Goal: Task Accomplishment & Management: Use online tool/utility

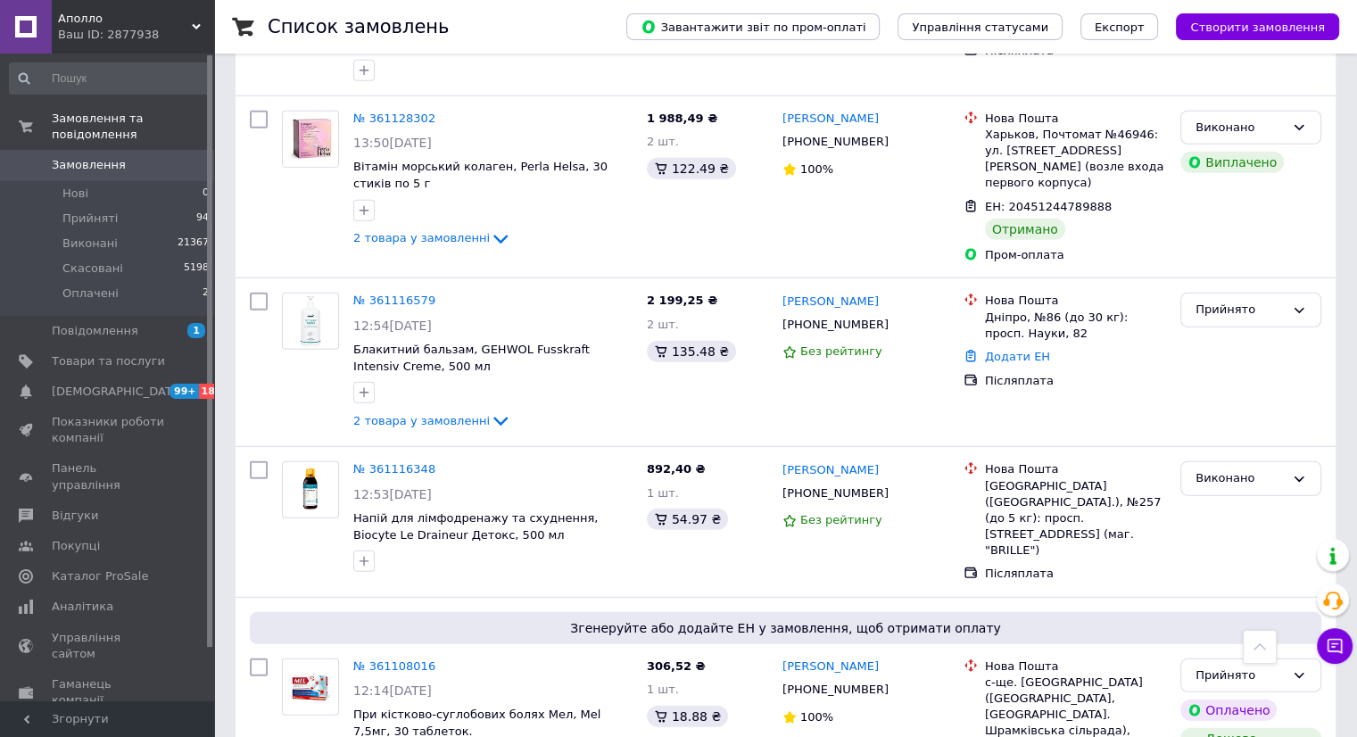
scroll to position [11687, 0]
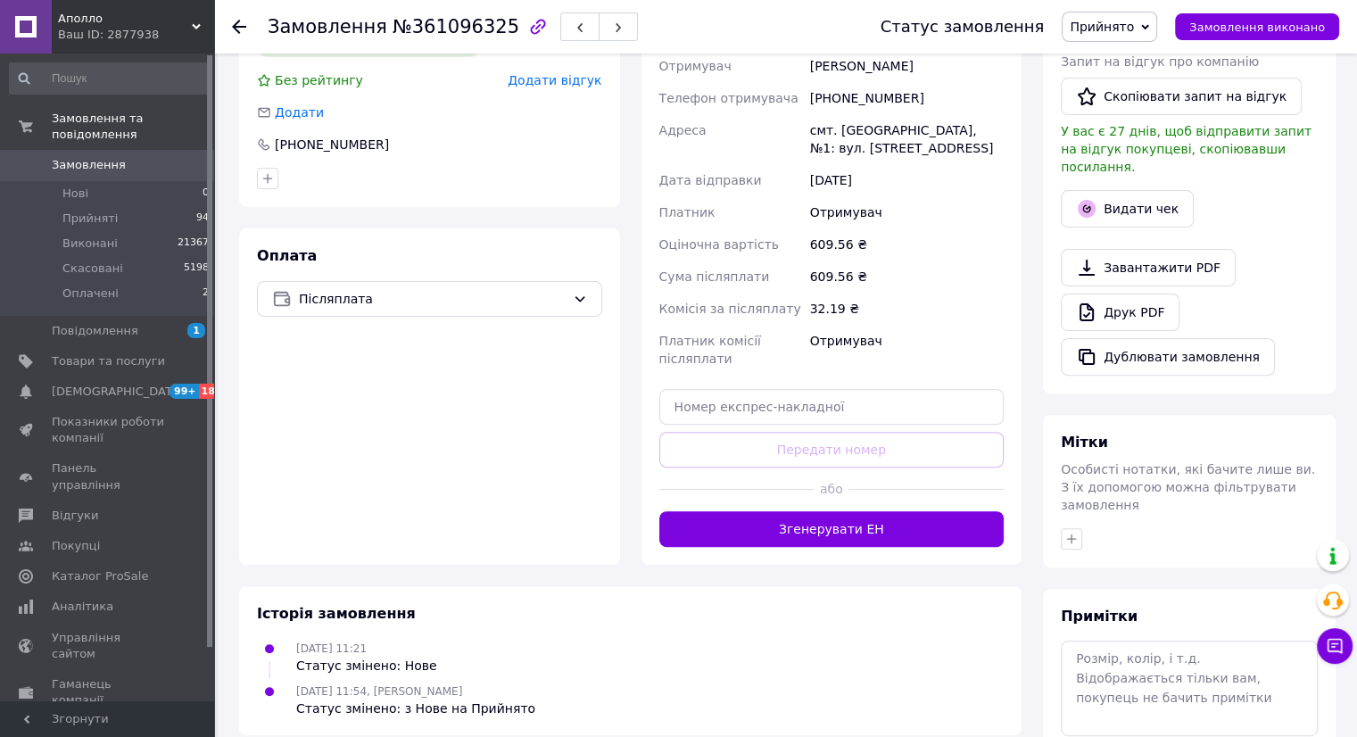
scroll to position [478, 0]
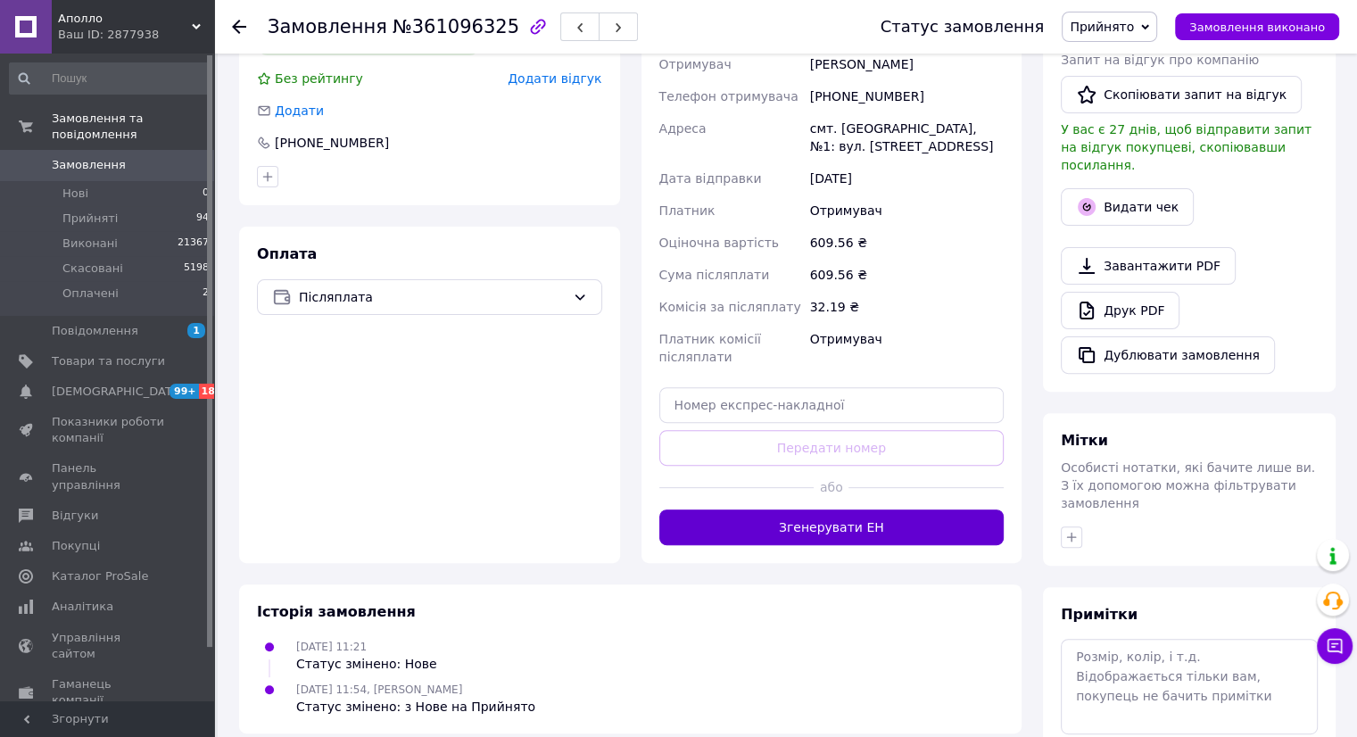
click at [776, 532] on button "Згенерувати ЕН" at bounding box center [831, 527] width 345 height 36
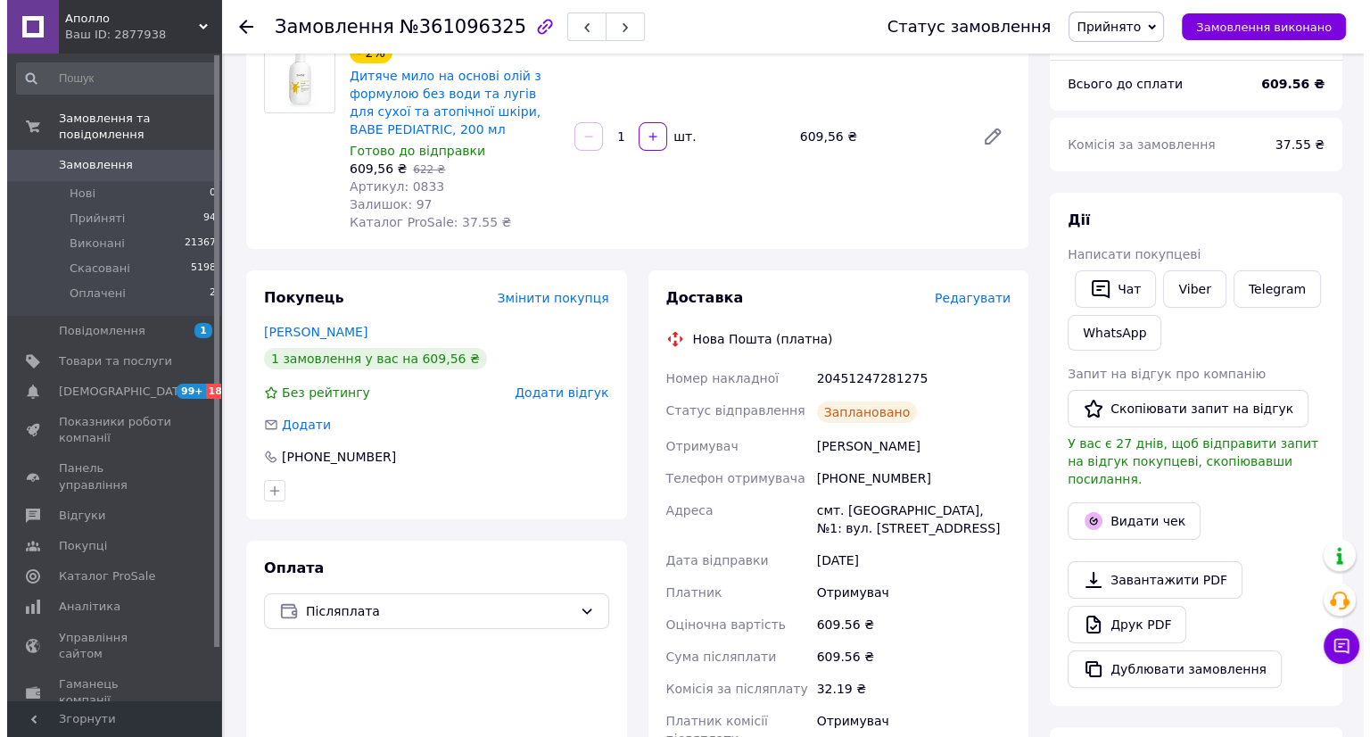
scroll to position [121, 0]
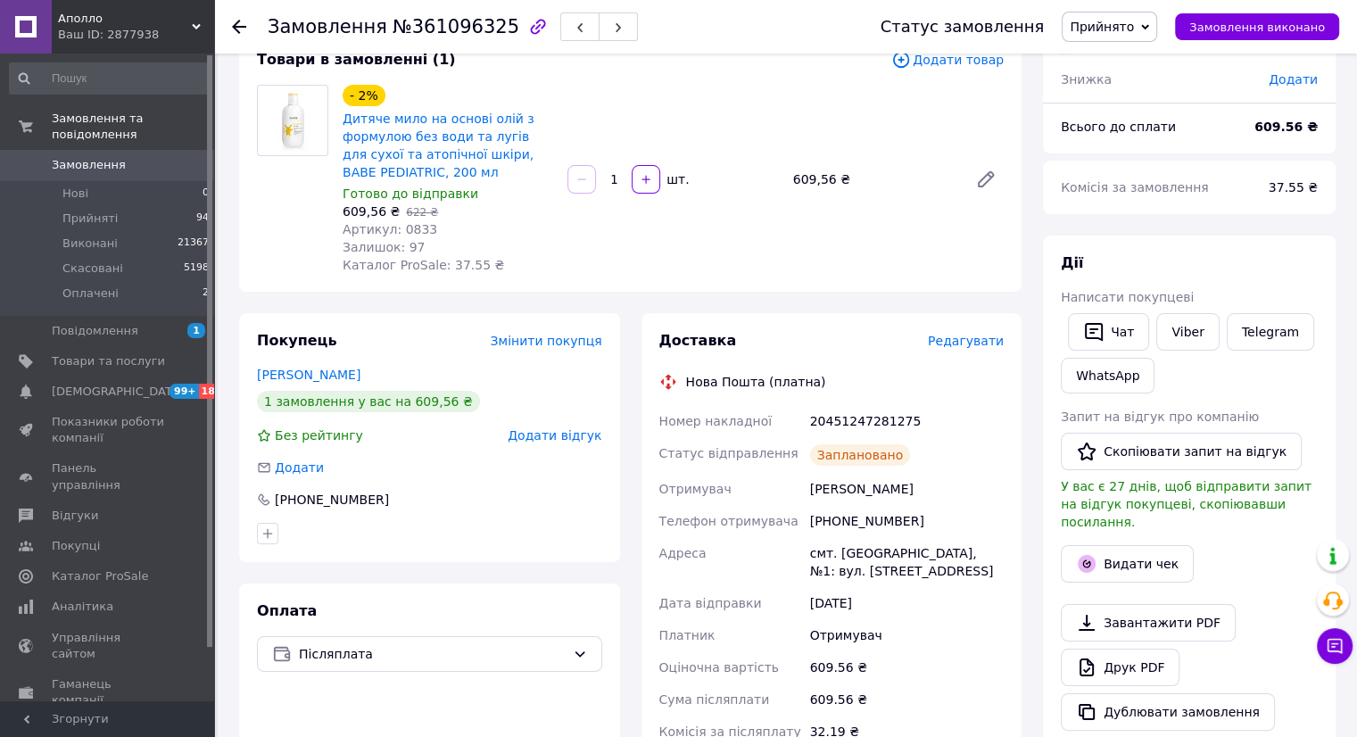
click at [945, 340] on span "Редагувати" at bounding box center [966, 341] width 76 height 14
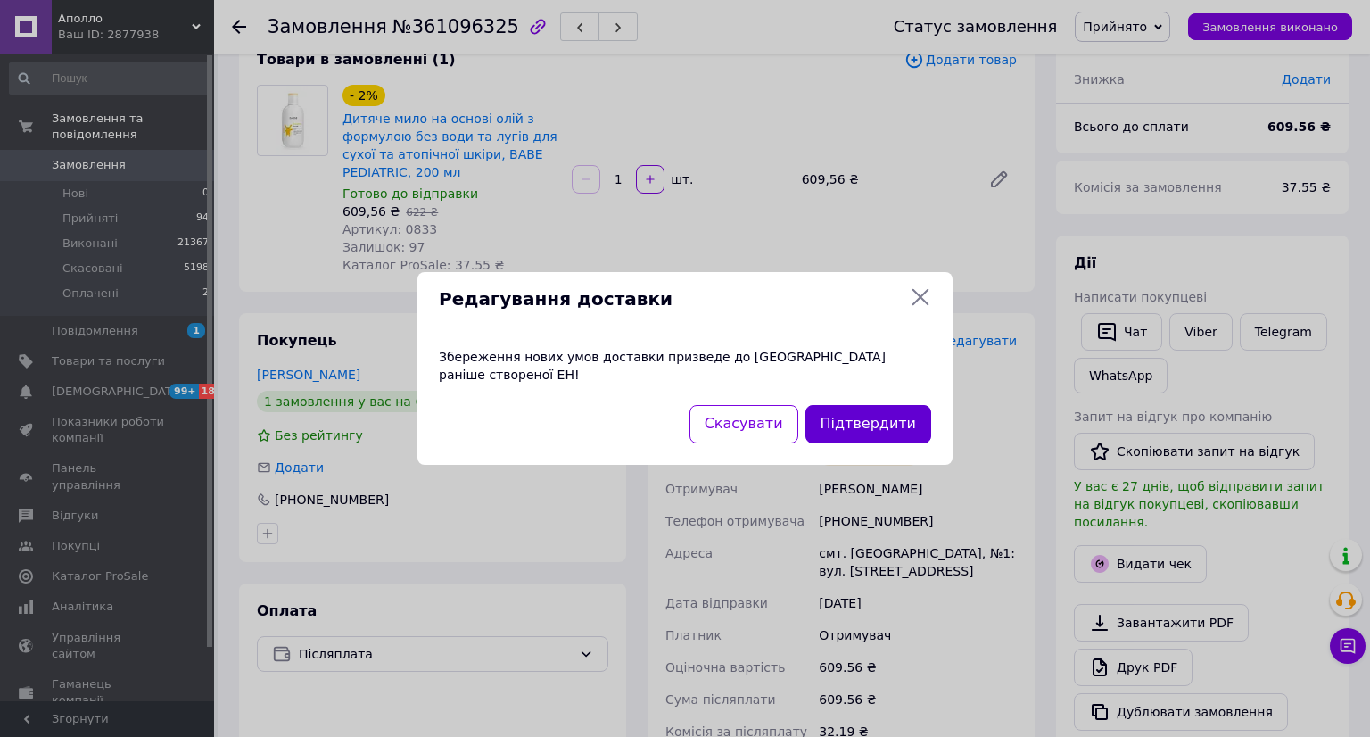
click at [874, 422] on button "Підтвердити" at bounding box center [869, 424] width 126 height 38
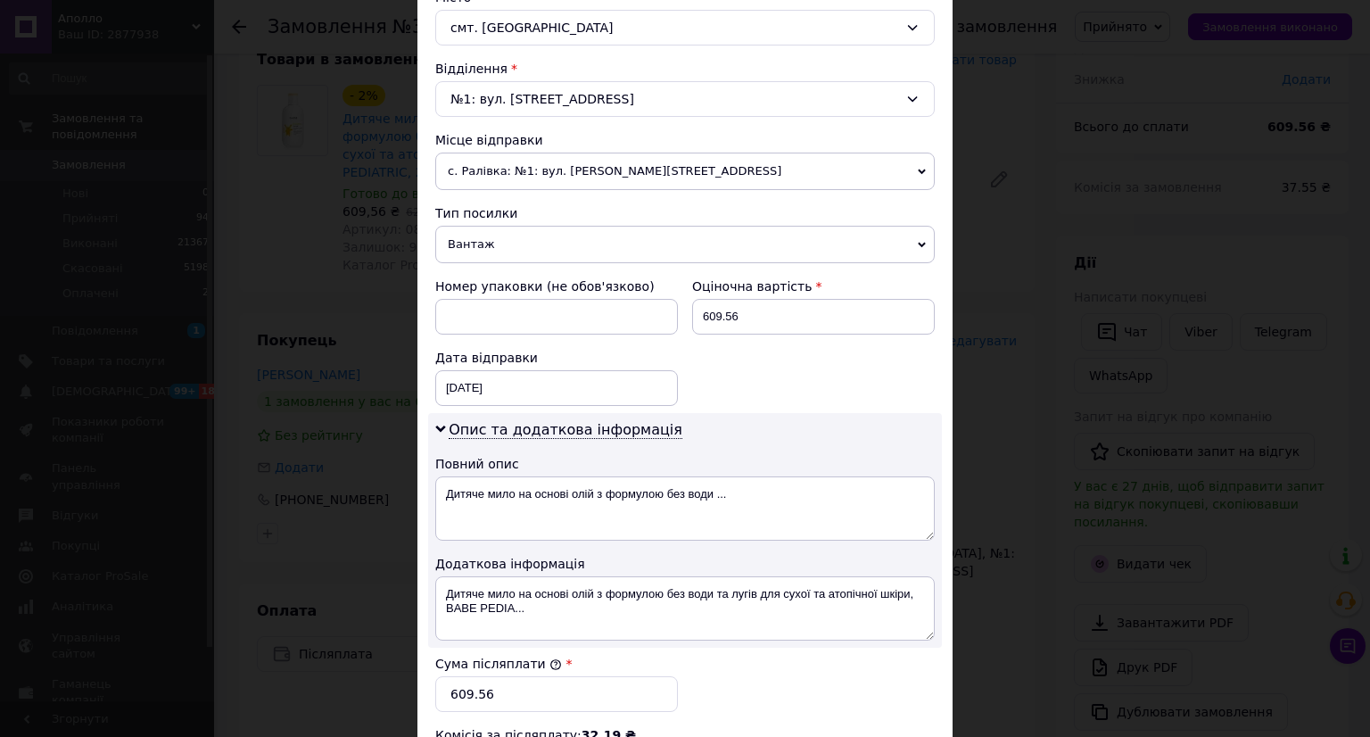
scroll to position [535, 0]
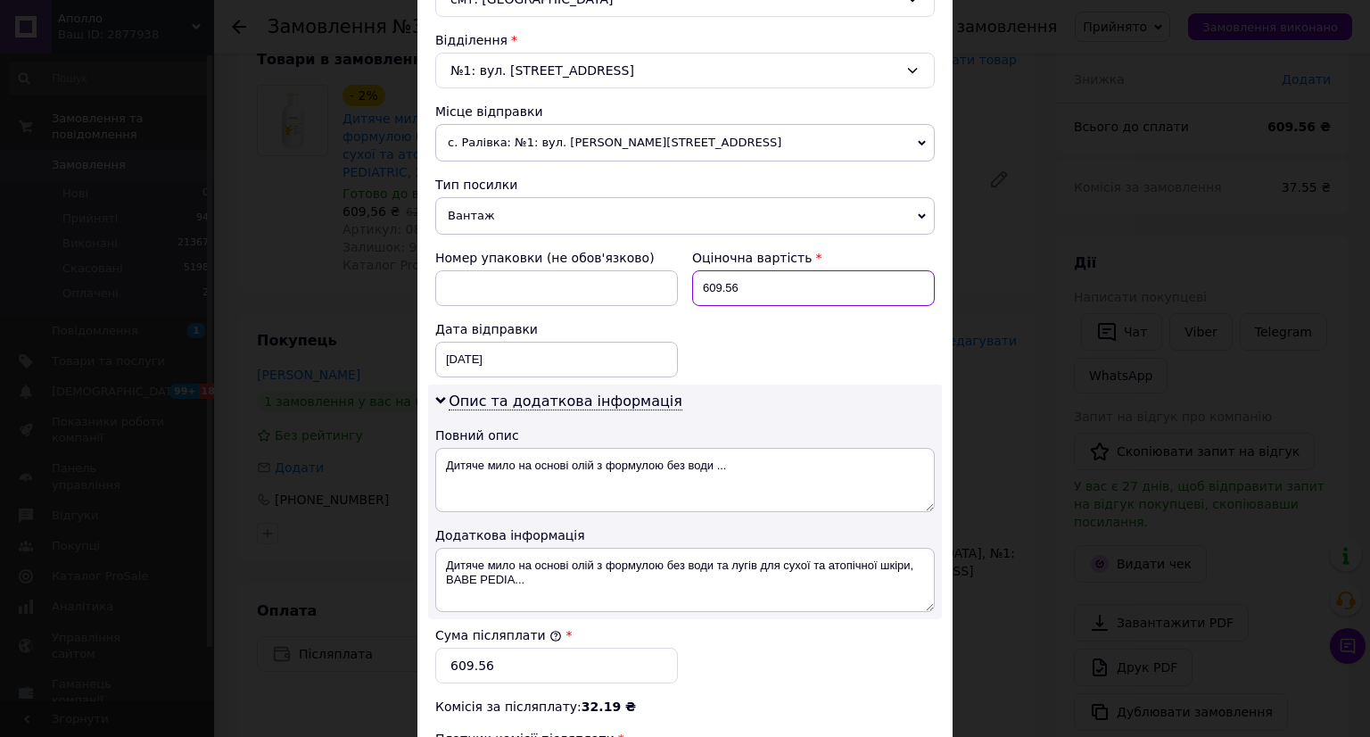
click at [763, 285] on input "609.56" at bounding box center [813, 288] width 243 height 36
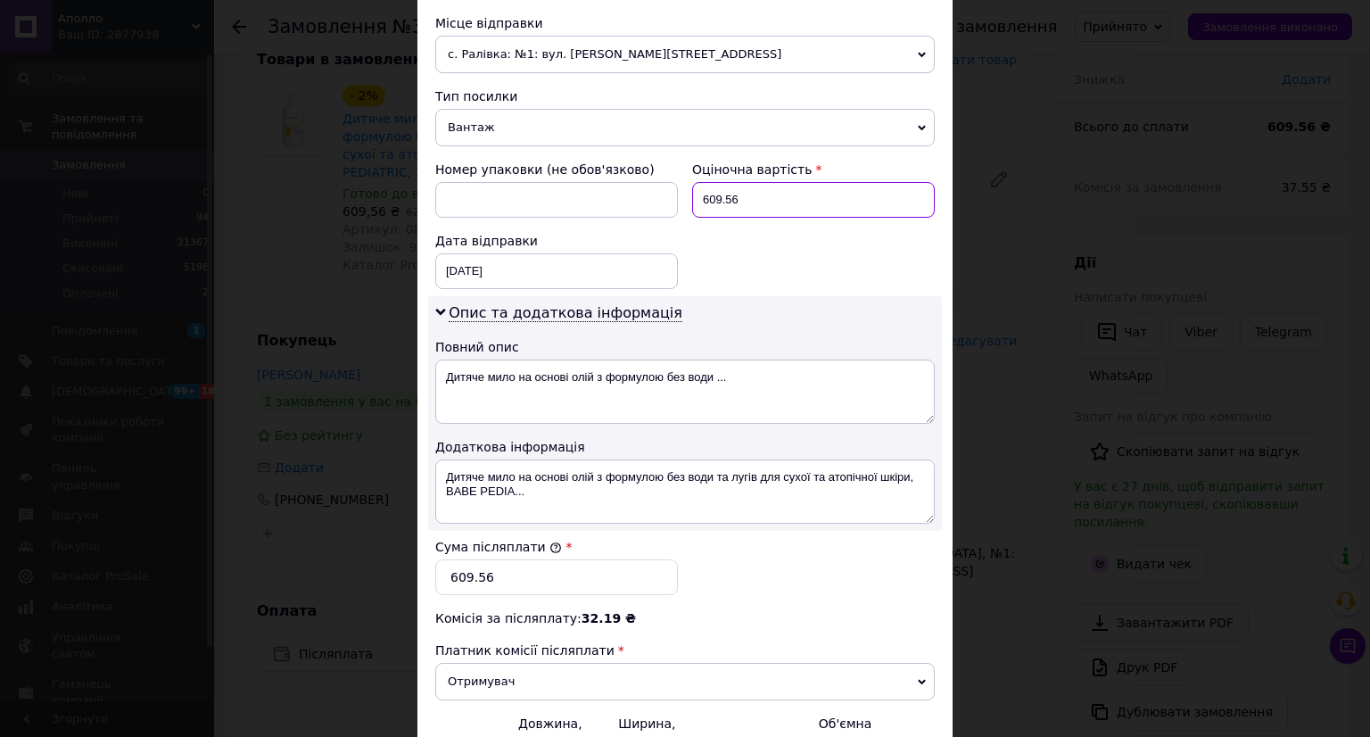
scroll to position [624, 0]
click at [492, 569] on input "609.56" at bounding box center [556, 576] width 243 height 36
drag, startPoint x: 456, startPoint y: 565, endPoint x: 441, endPoint y: 557, distance: 17.2
click at [441, 558] on input "609.56" at bounding box center [556, 576] width 243 height 36
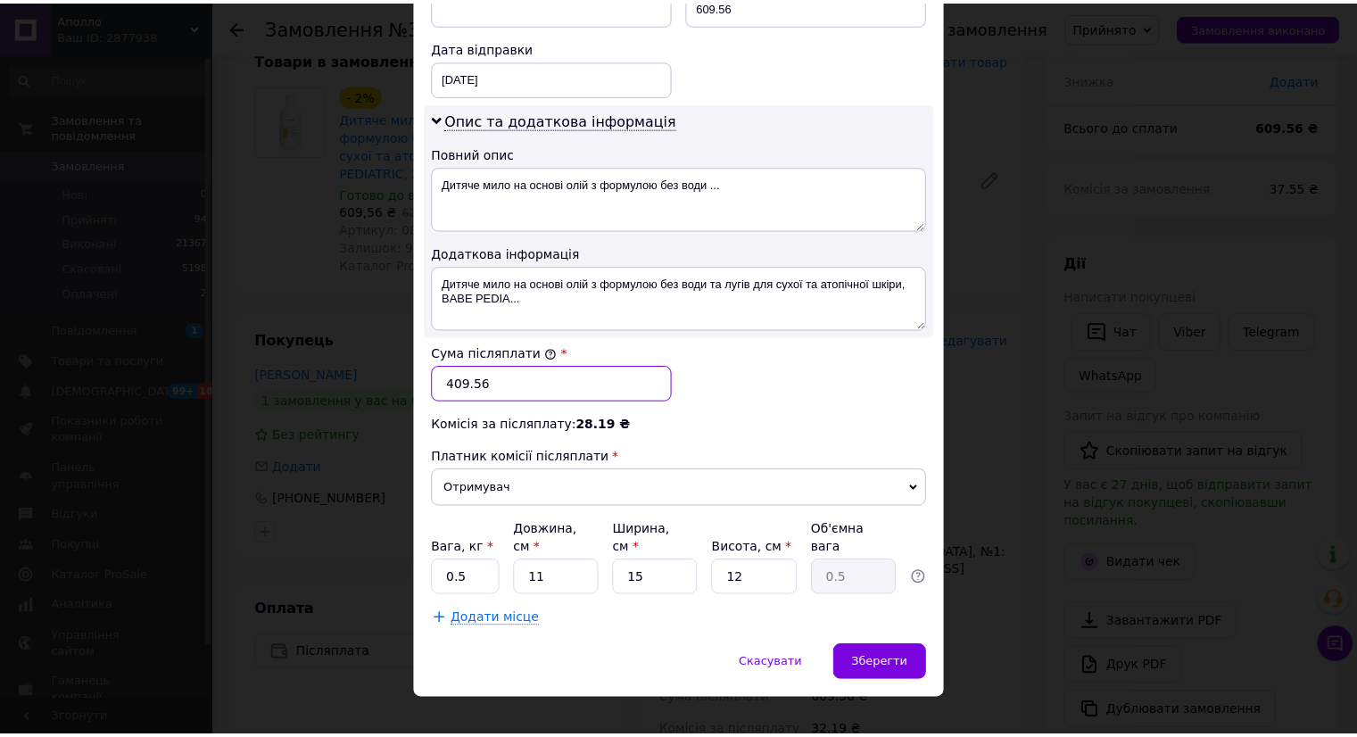
scroll to position [818, 0]
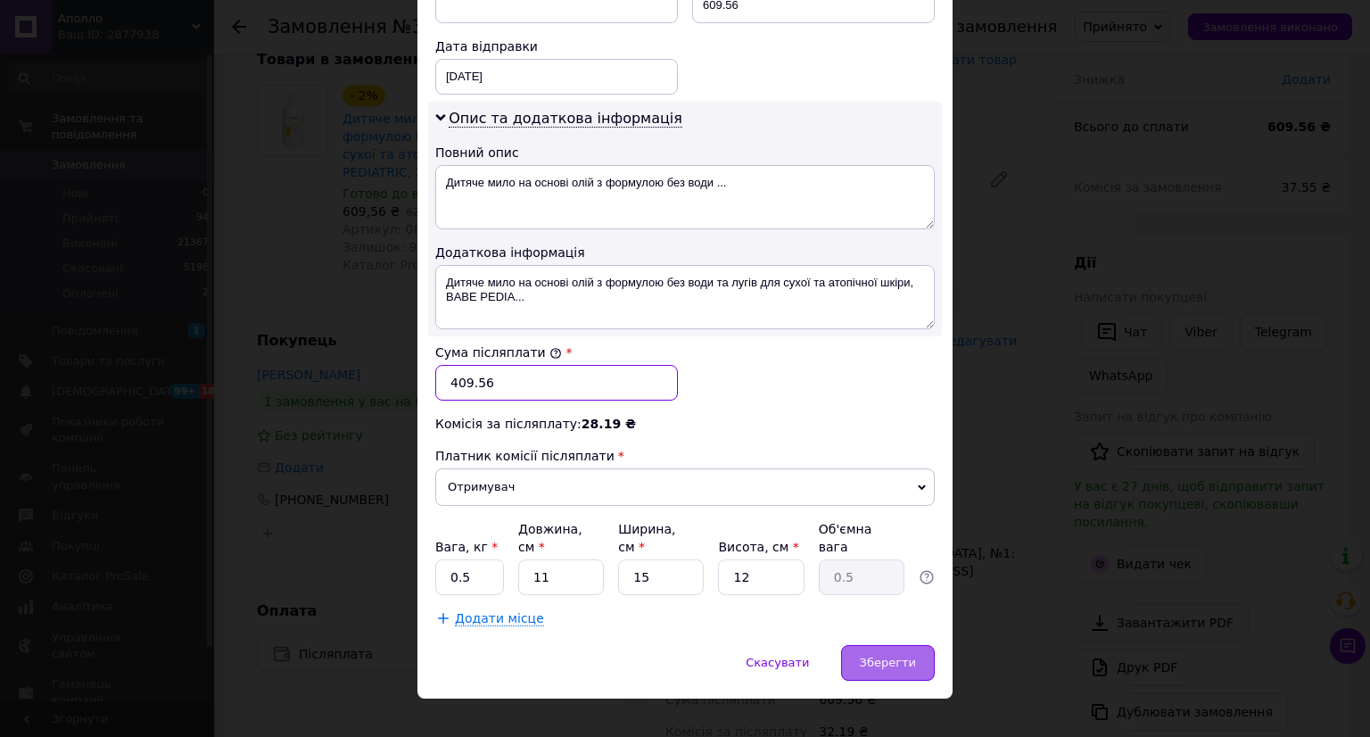
type input "409.56"
click at [871, 656] on span "Зберегти" at bounding box center [888, 662] width 56 height 13
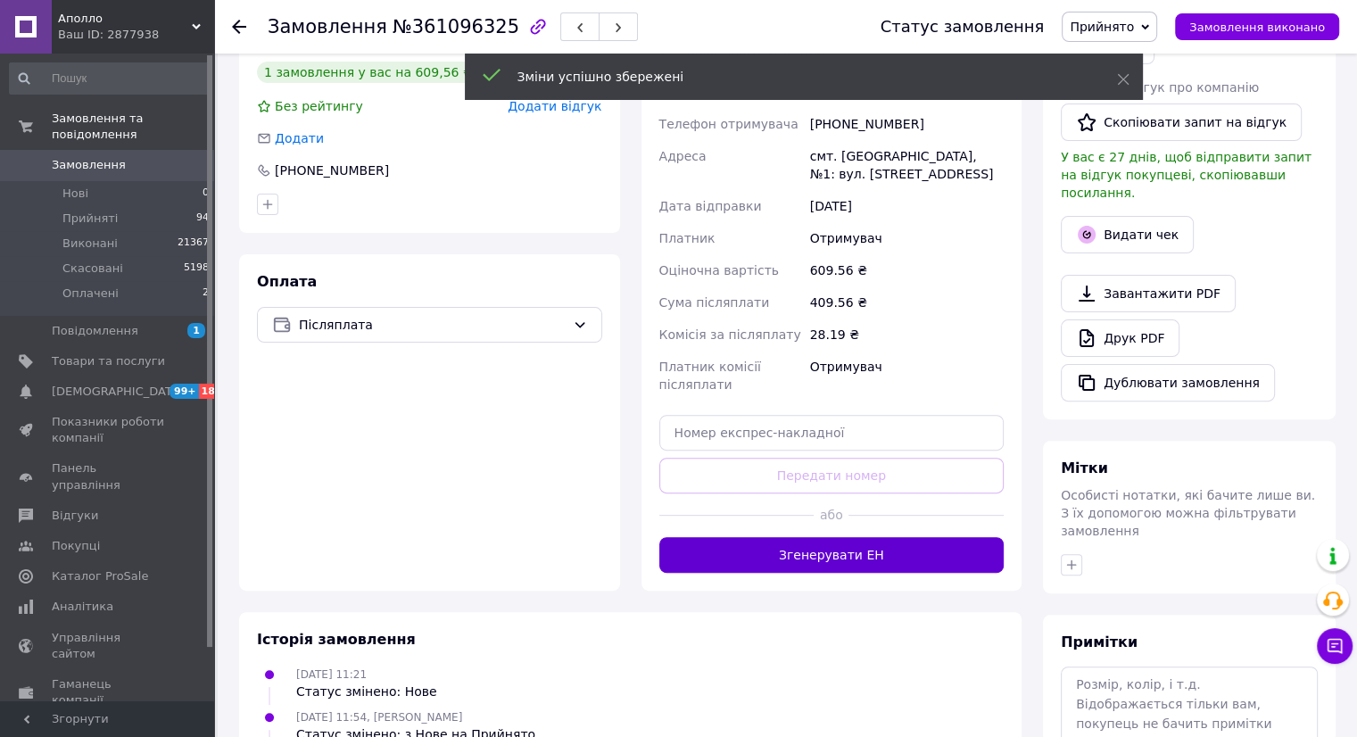
scroll to position [567, 0]
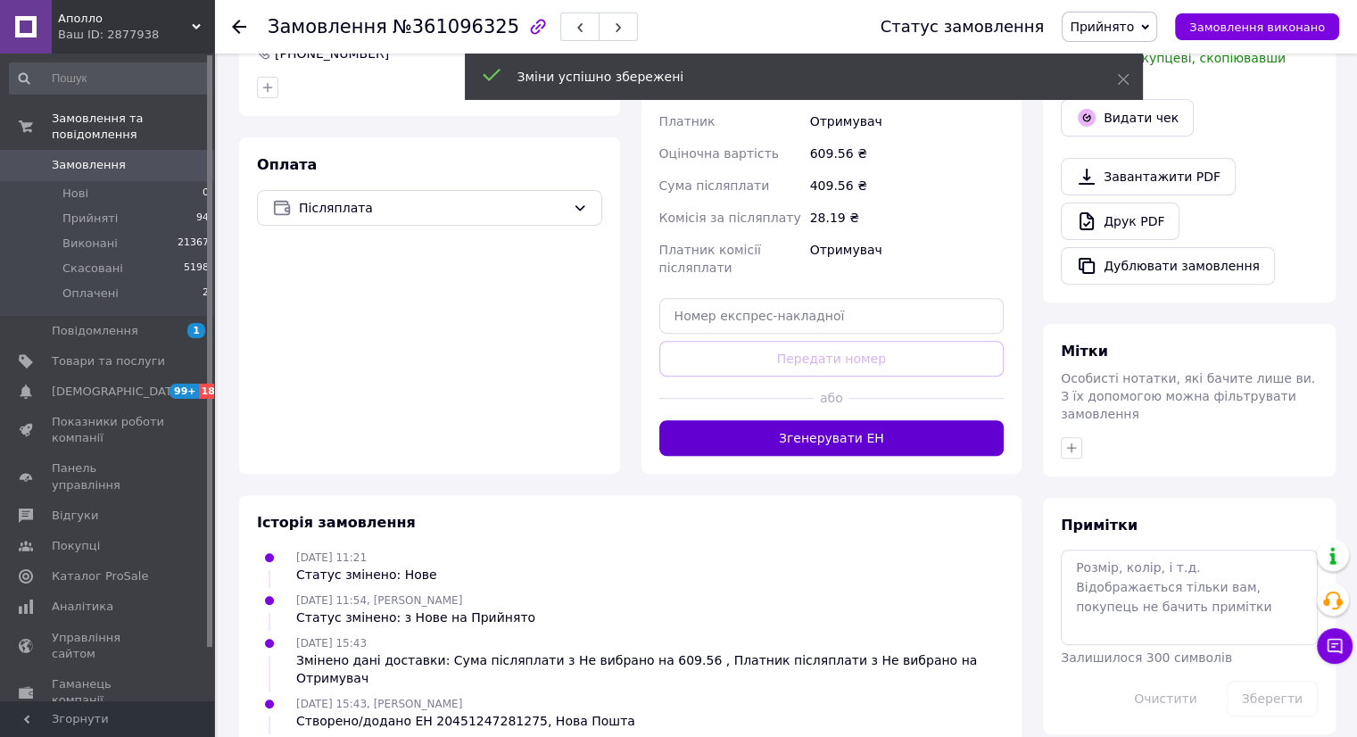
click at [822, 441] on button "Згенерувати ЕН" at bounding box center [831, 438] width 345 height 36
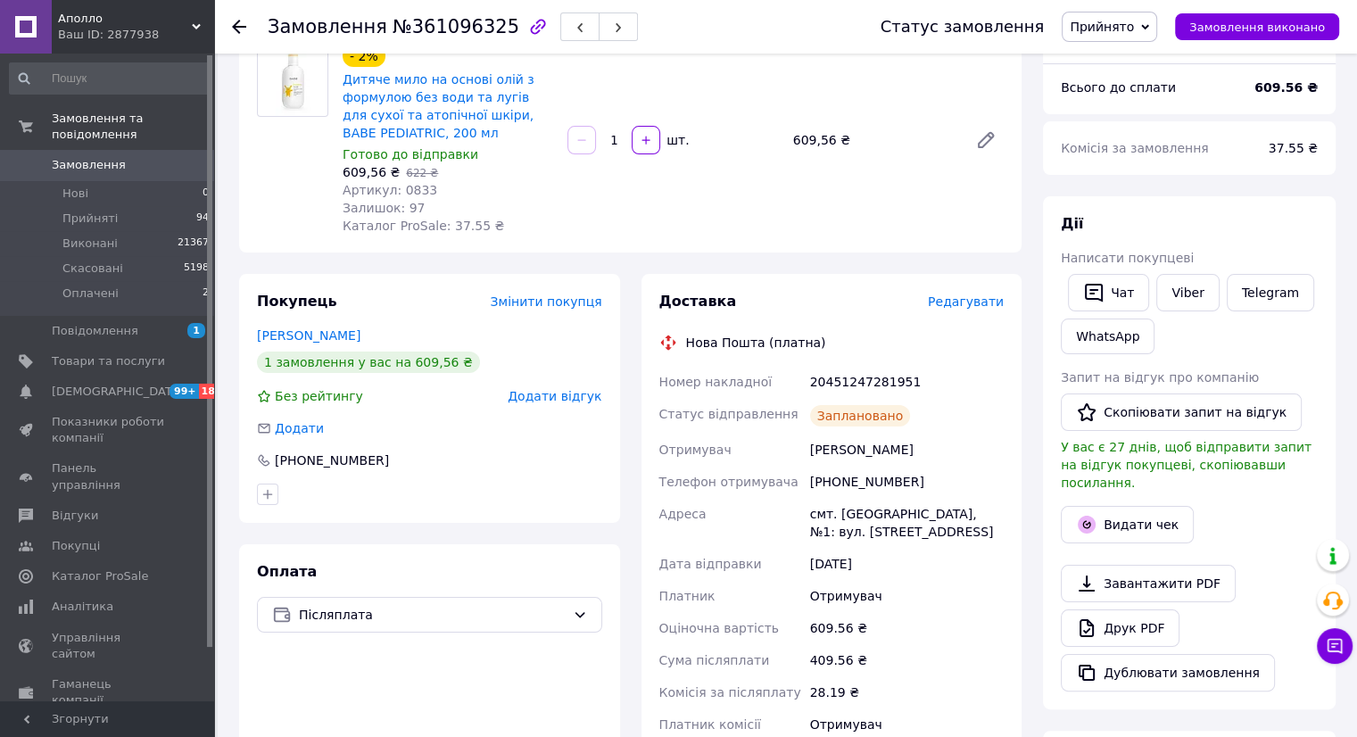
scroll to position [121, 0]
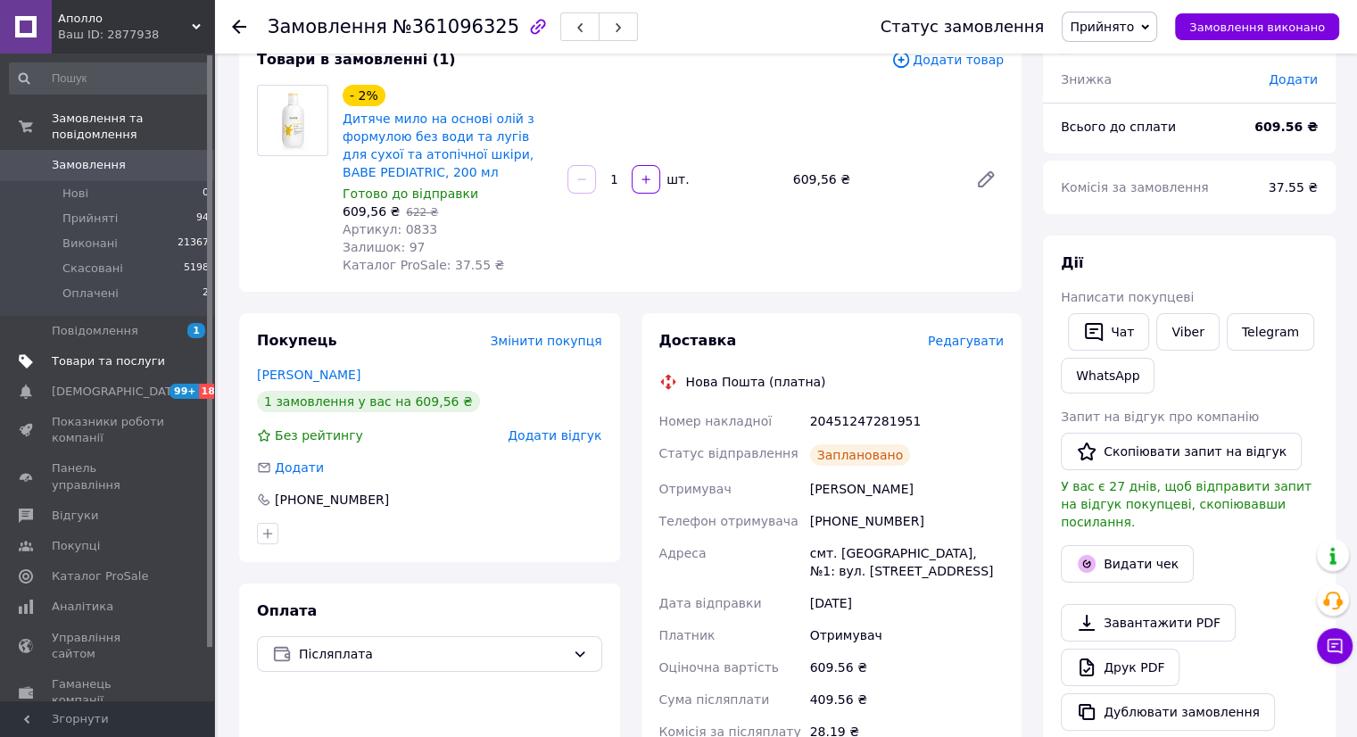
click at [110, 357] on link "Товари та послуги" at bounding box center [109, 361] width 219 height 30
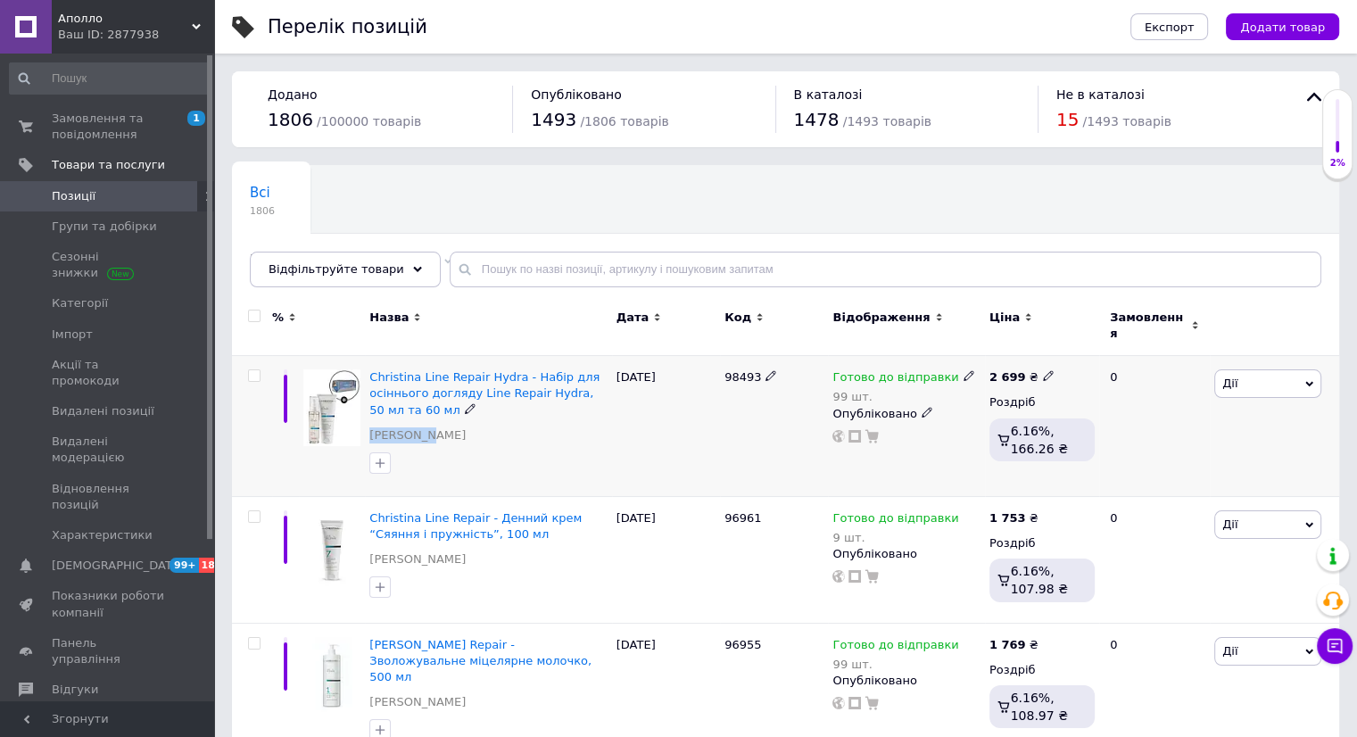
drag, startPoint x: 404, startPoint y: 415, endPoint x: 379, endPoint y: 412, distance: 25.1
click at [379, 412] on div "Christina Line Repair Hydra - Набір для осіннього догляду Line Repair Hydra, 50…" at bounding box center [487, 410] width 237 height 83
copy link "[PERSON_NAME]"
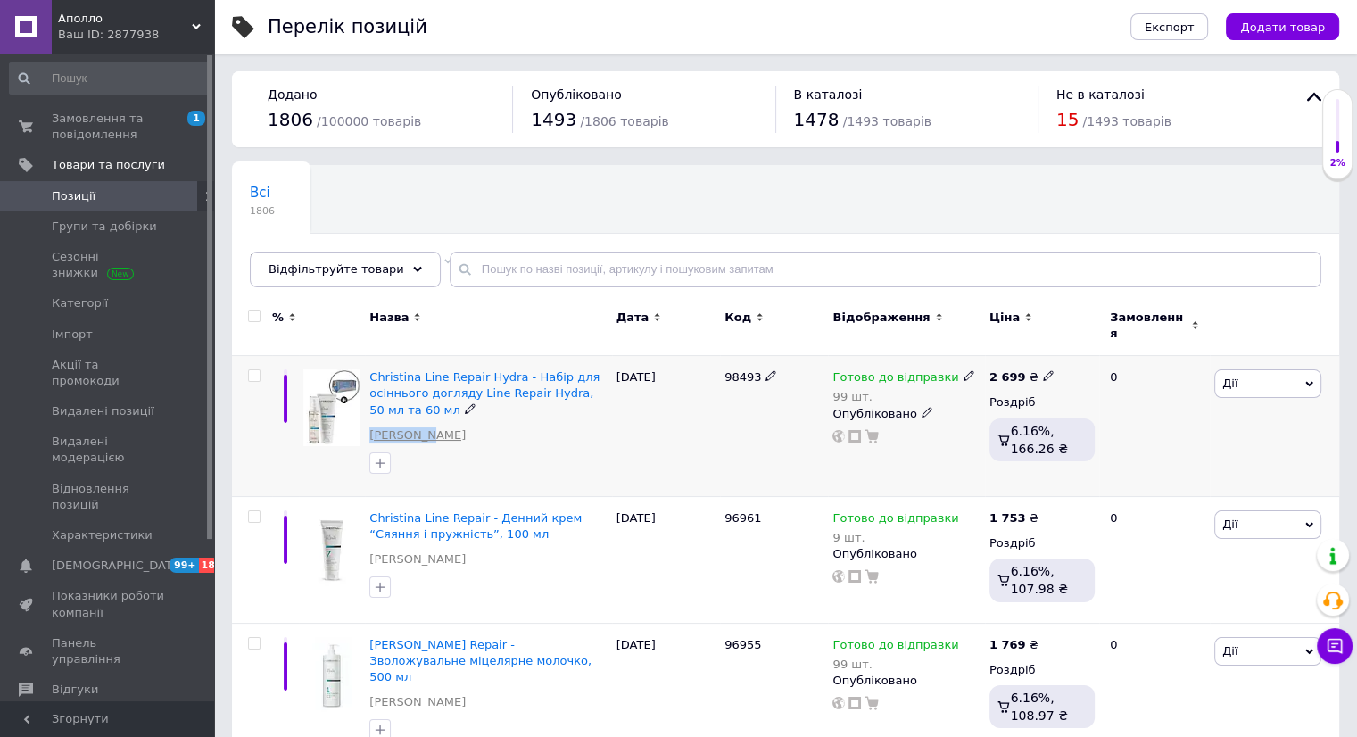
copy link "[PERSON_NAME]"
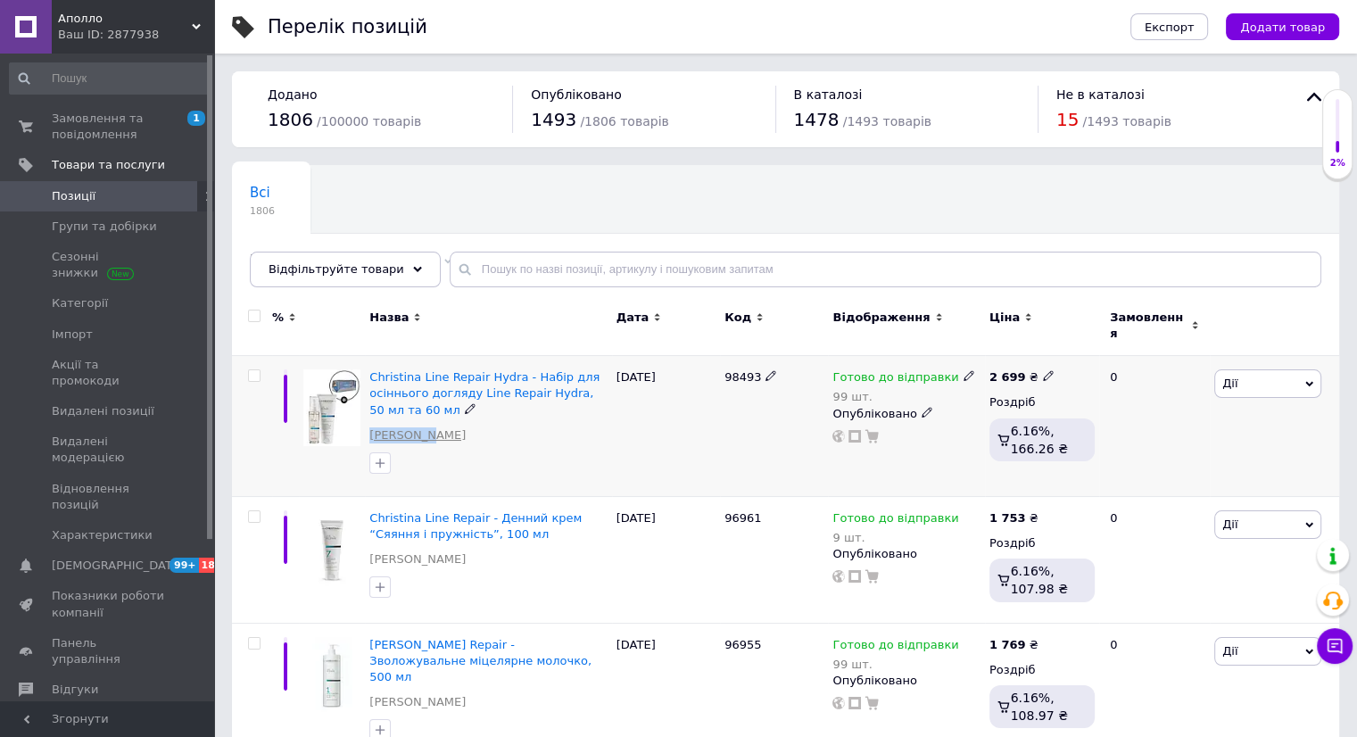
copy link "[PERSON_NAME]"
